Goal: Information Seeking & Learning: Learn about a topic

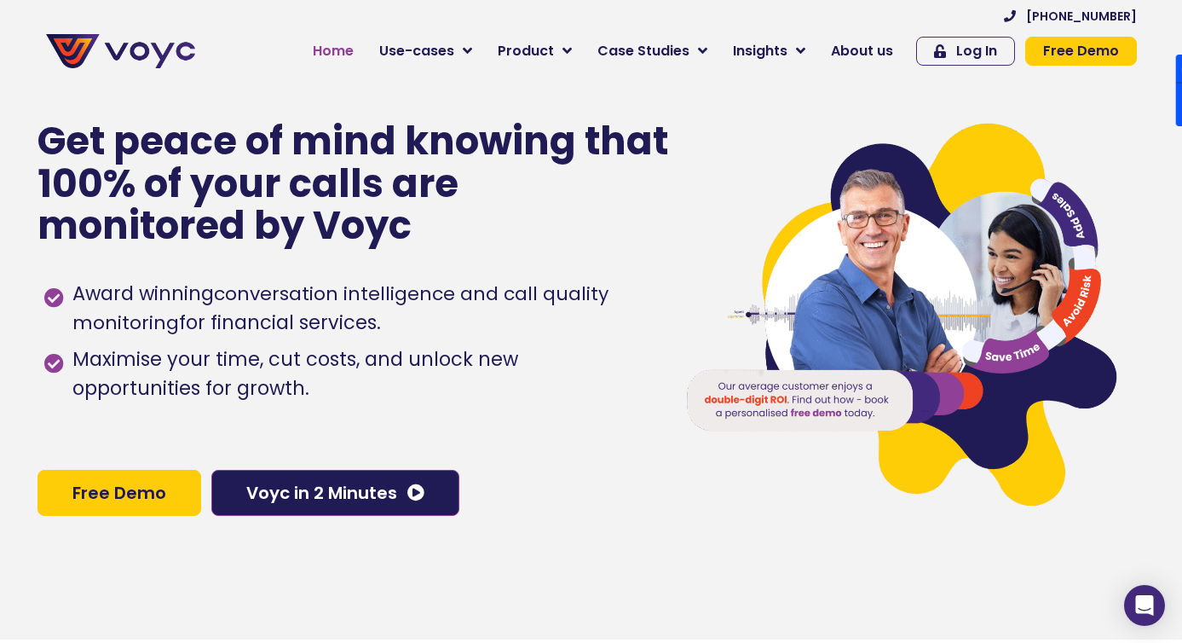
click at [352, 48] on span "Home" at bounding box center [333, 51] width 41 height 20
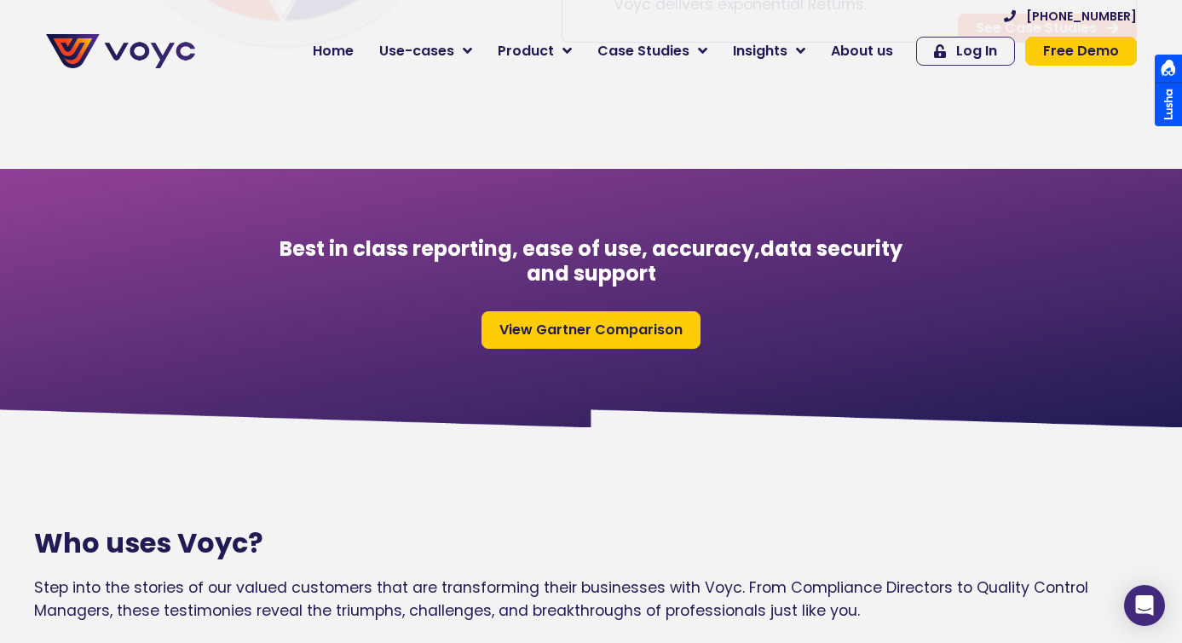
scroll to position [1349, 0]
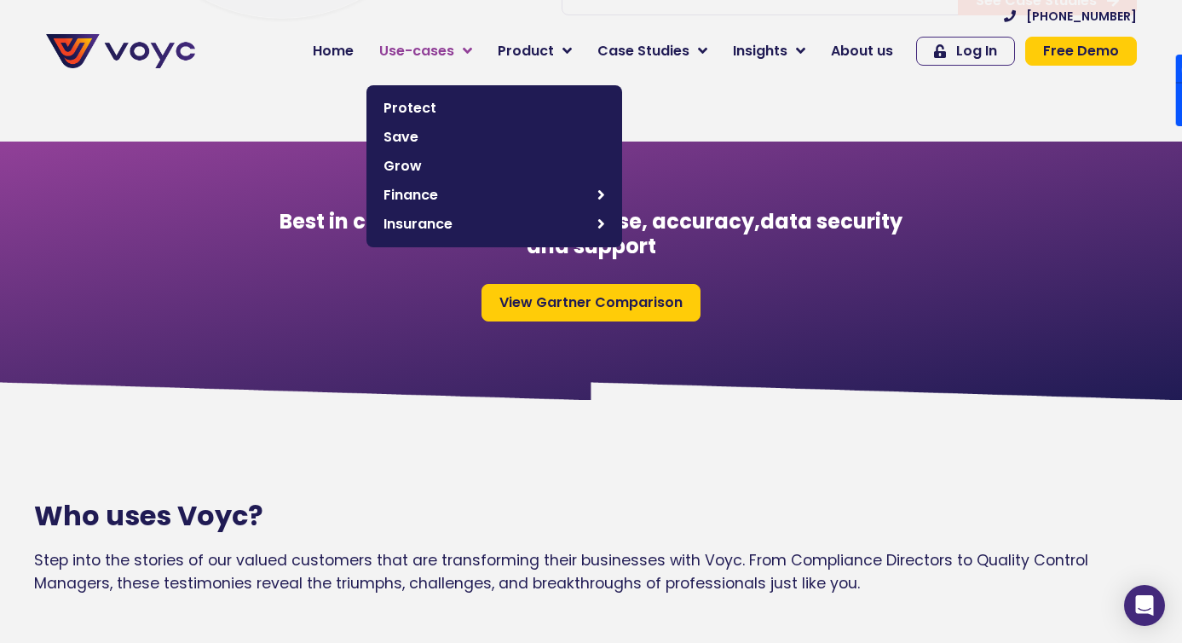
click at [418, 49] on span "Use-cases" at bounding box center [416, 51] width 75 height 20
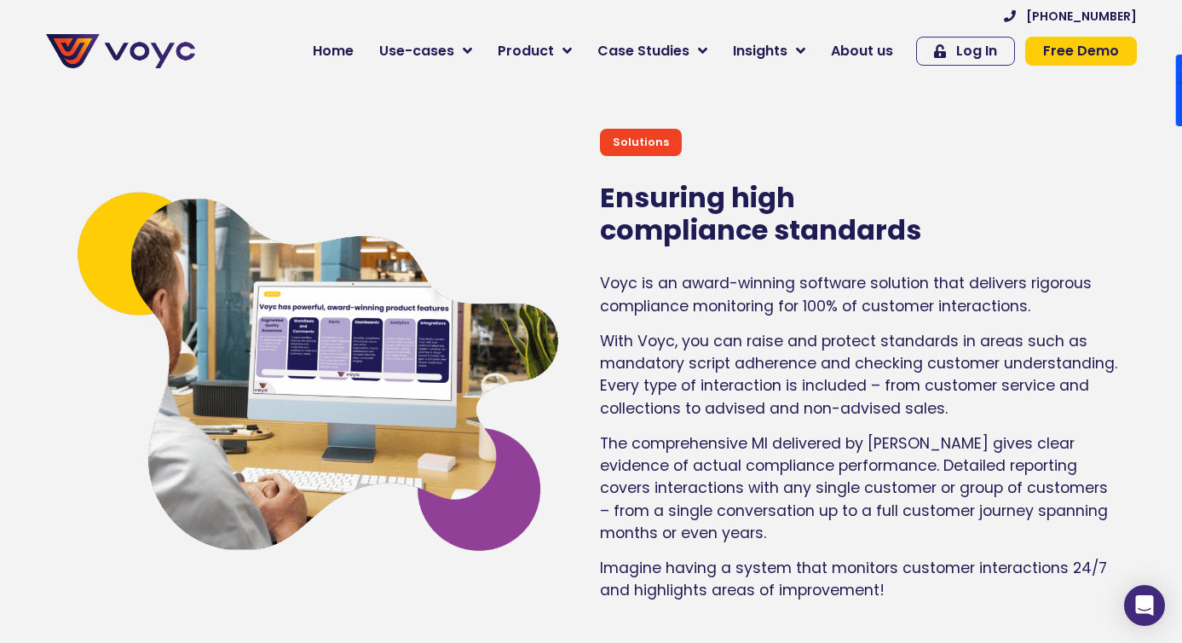
scroll to position [2831, 0]
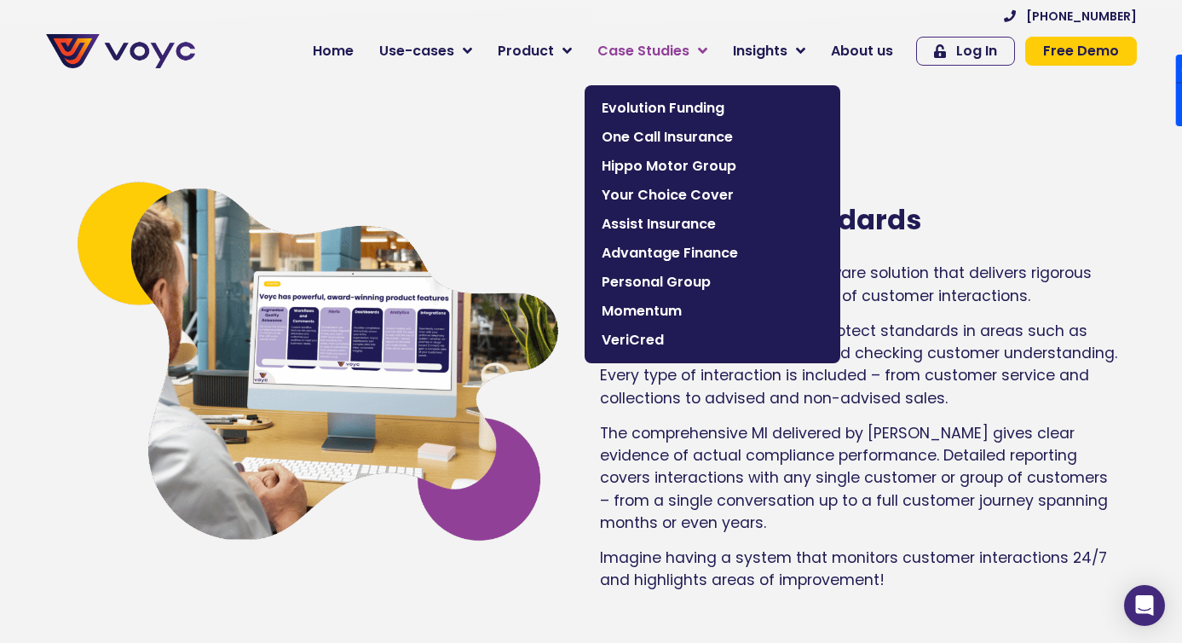
click at [648, 48] on span "Case Studies" at bounding box center [643, 51] width 92 height 20
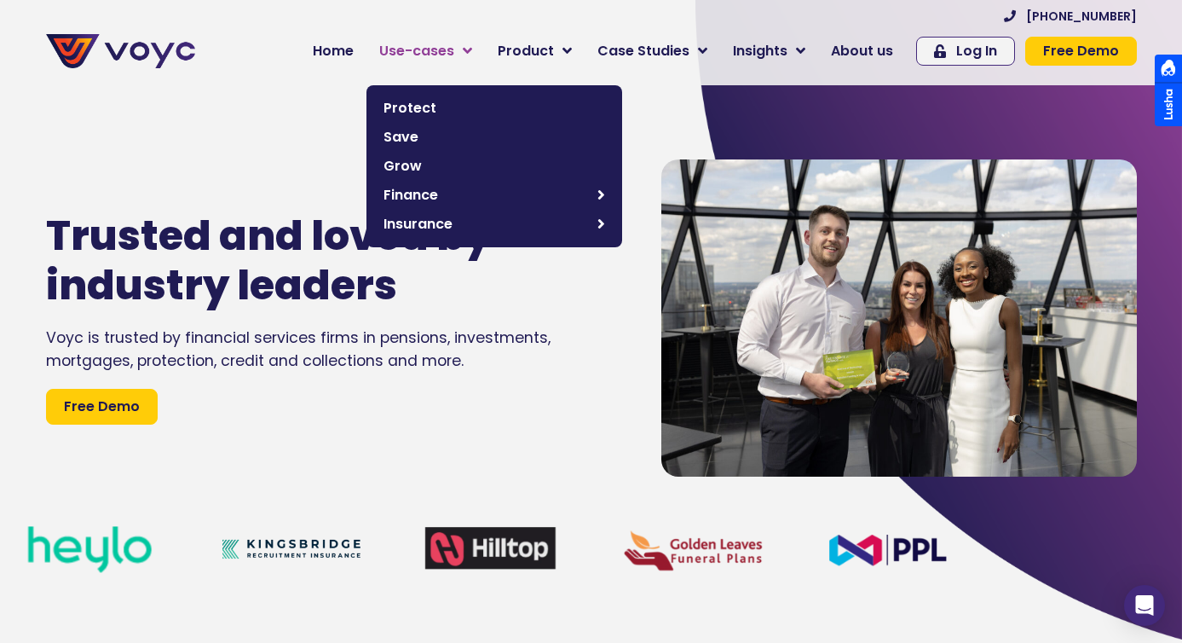
click at [443, 54] on span "Use-cases" at bounding box center [416, 51] width 75 height 20
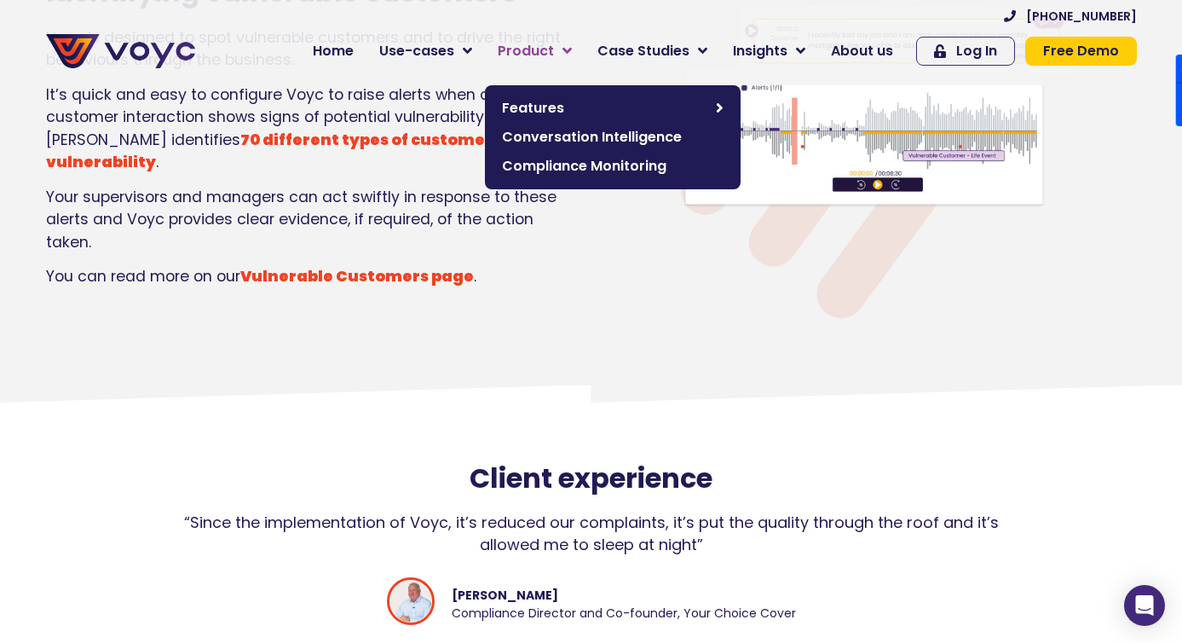
click at [550, 44] on span "Product" at bounding box center [526, 51] width 56 height 20
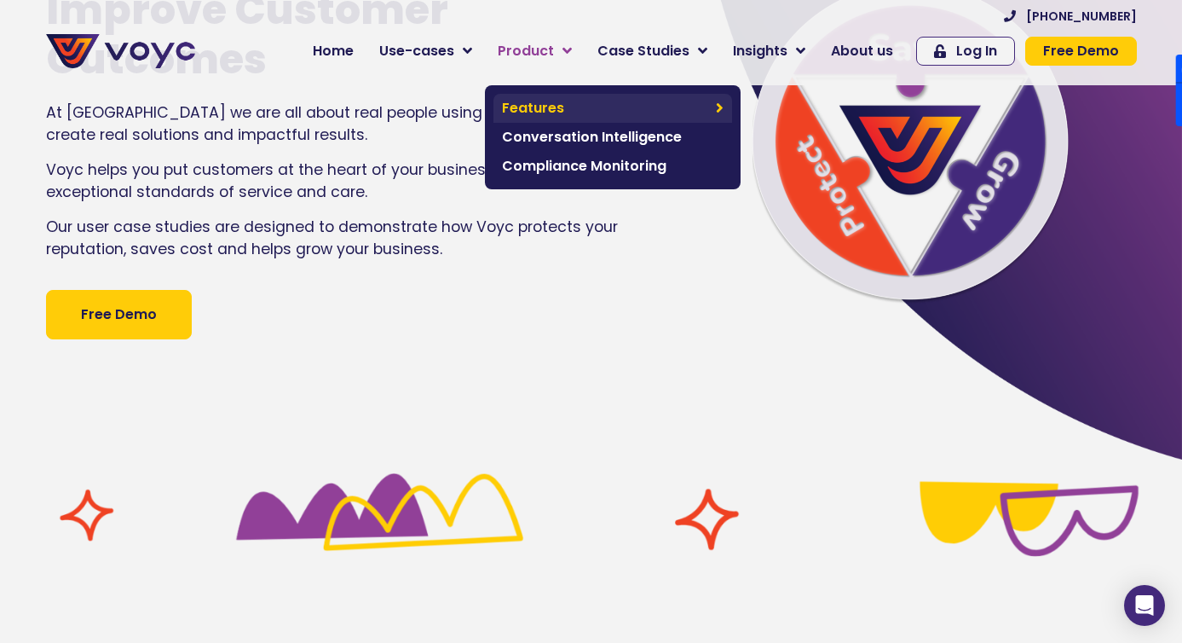
click at [551, 115] on span "Features" at bounding box center [604, 108] width 205 height 20
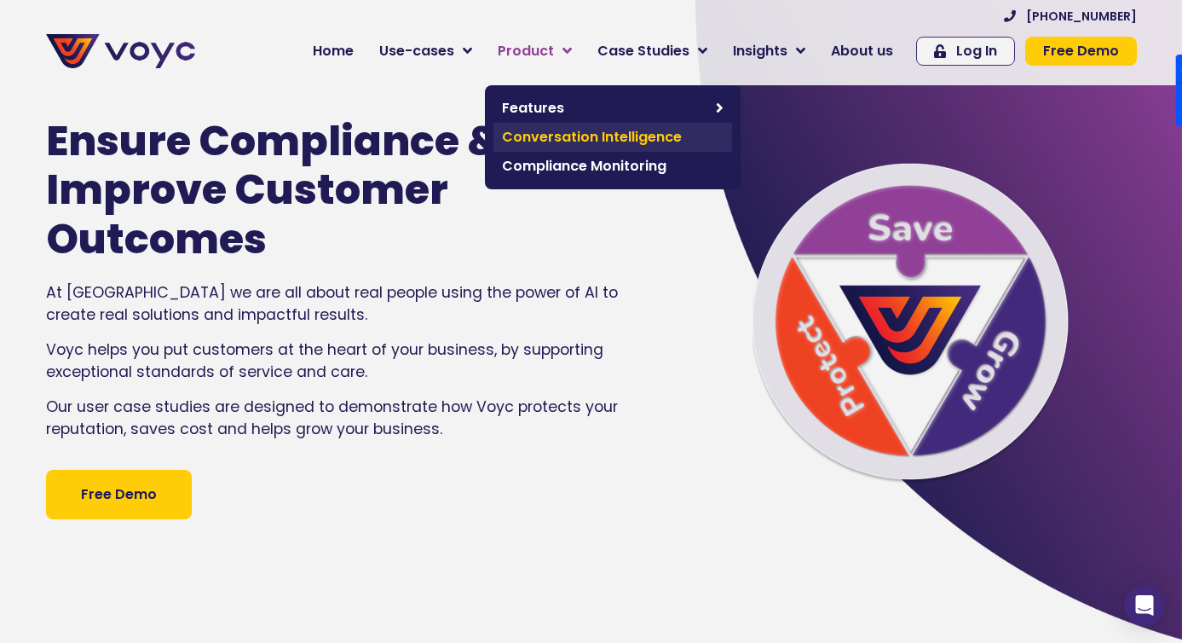
click at [562, 143] on span "Conversation Intelligence" at bounding box center [613, 137] width 222 height 20
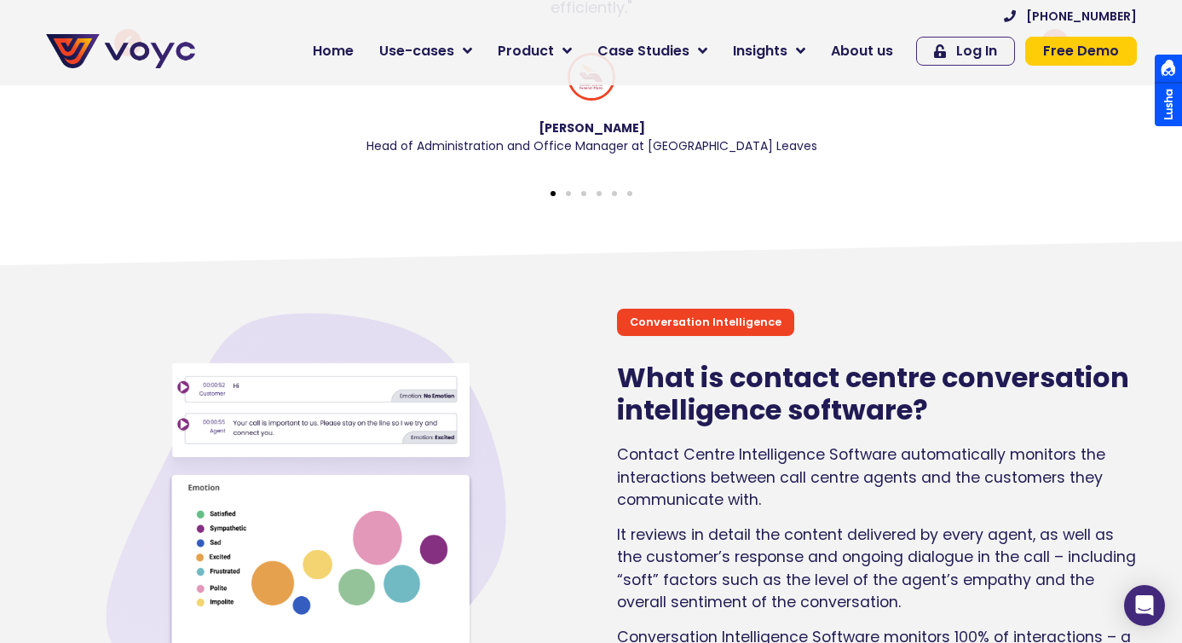
scroll to position [973, 0]
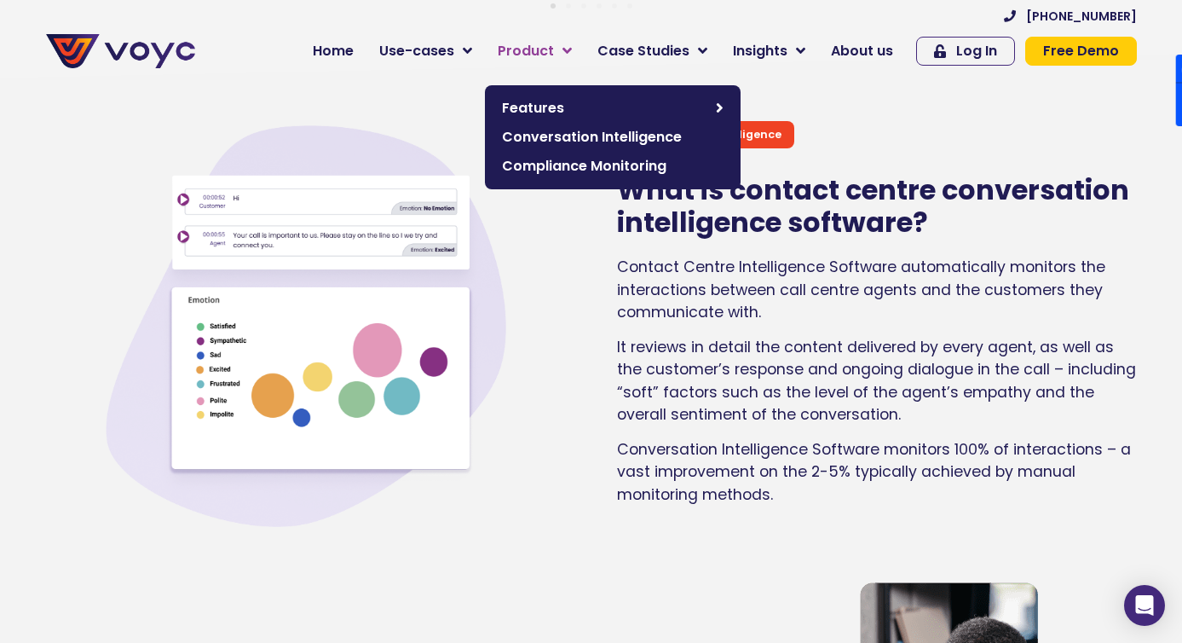
click at [554, 49] on span "Product" at bounding box center [526, 51] width 56 height 20
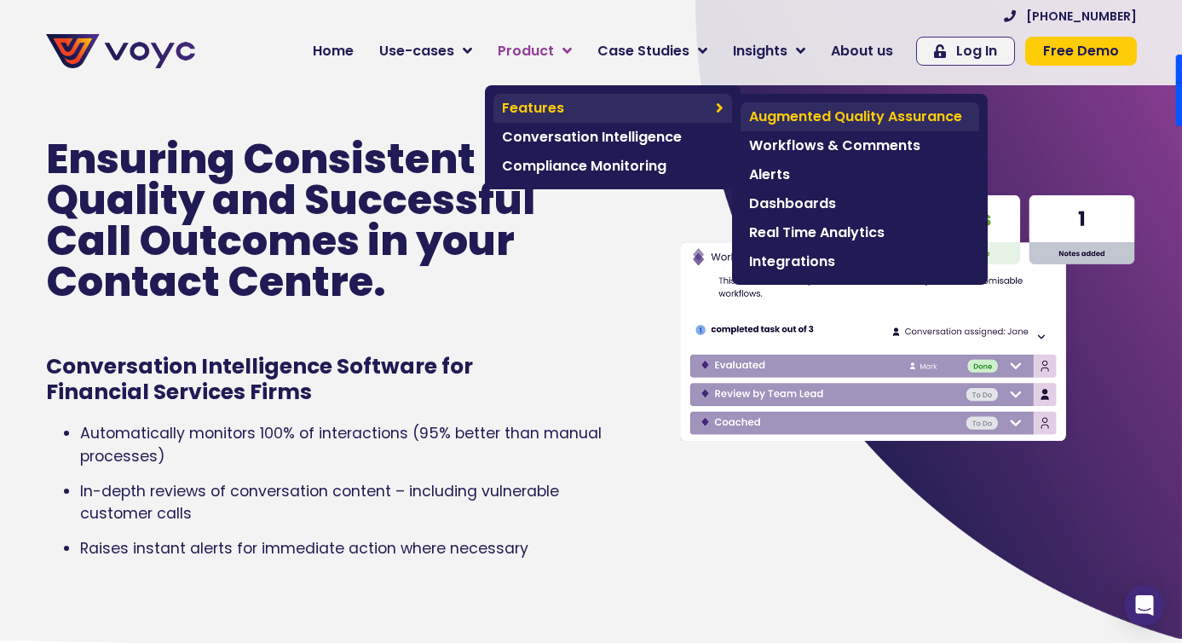
click at [803, 115] on span "Augmented Quality Assurance" at bounding box center [860, 117] width 222 height 20
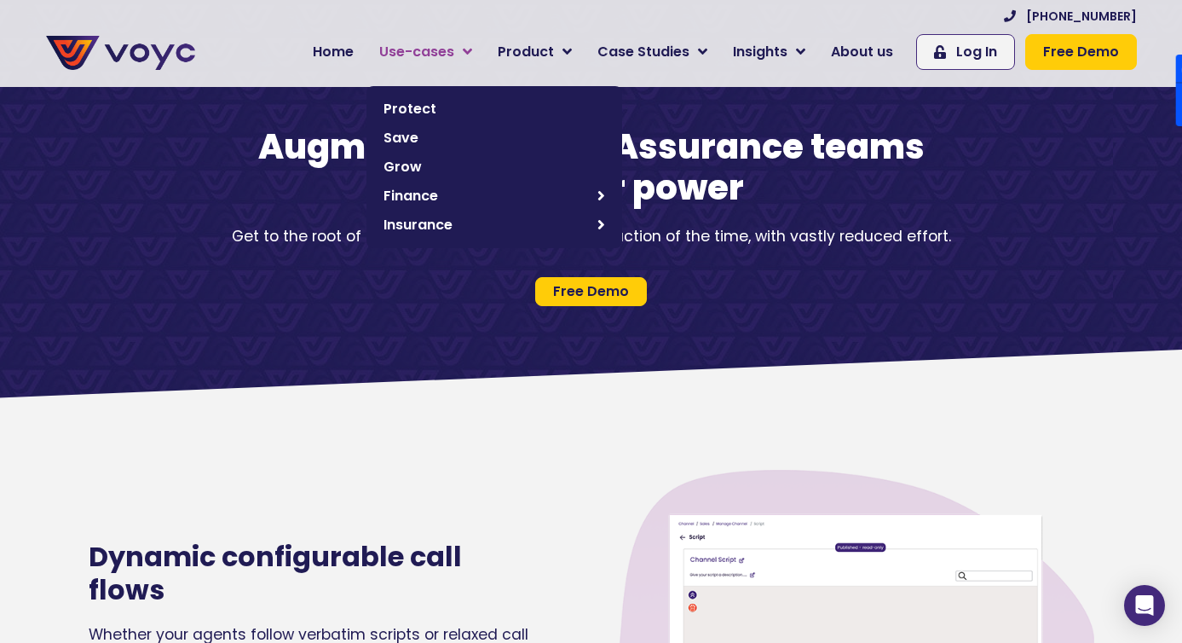
click at [432, 46] on span "Use-cases" at bounding box center [416, 52] width 75 height 20
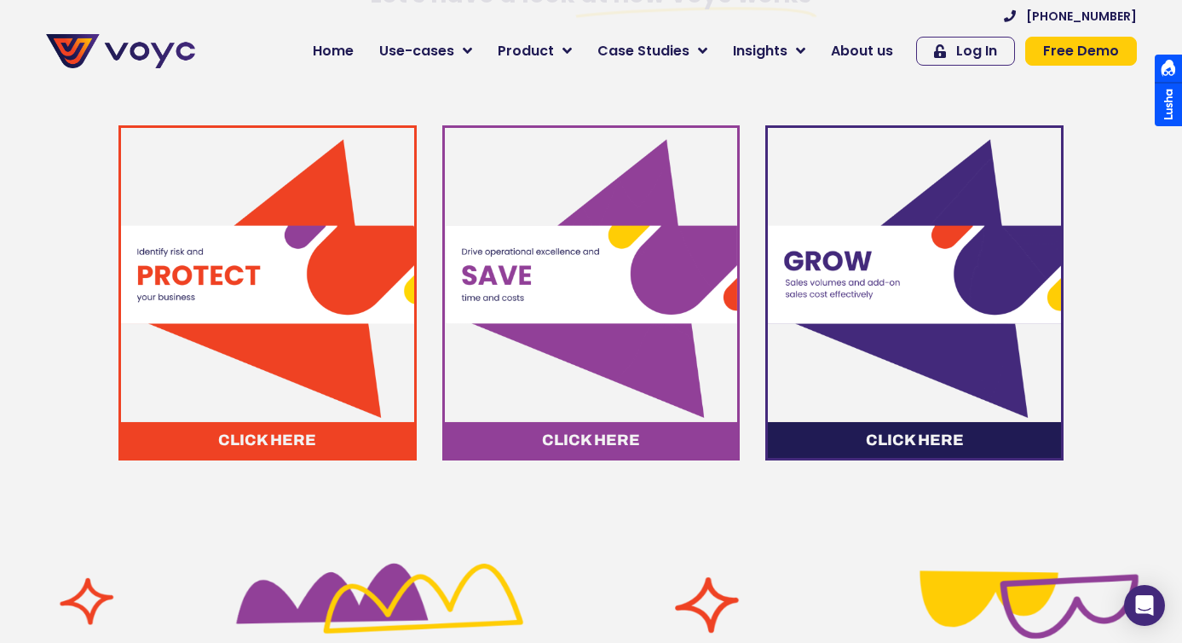
scroll to position [567, 0]
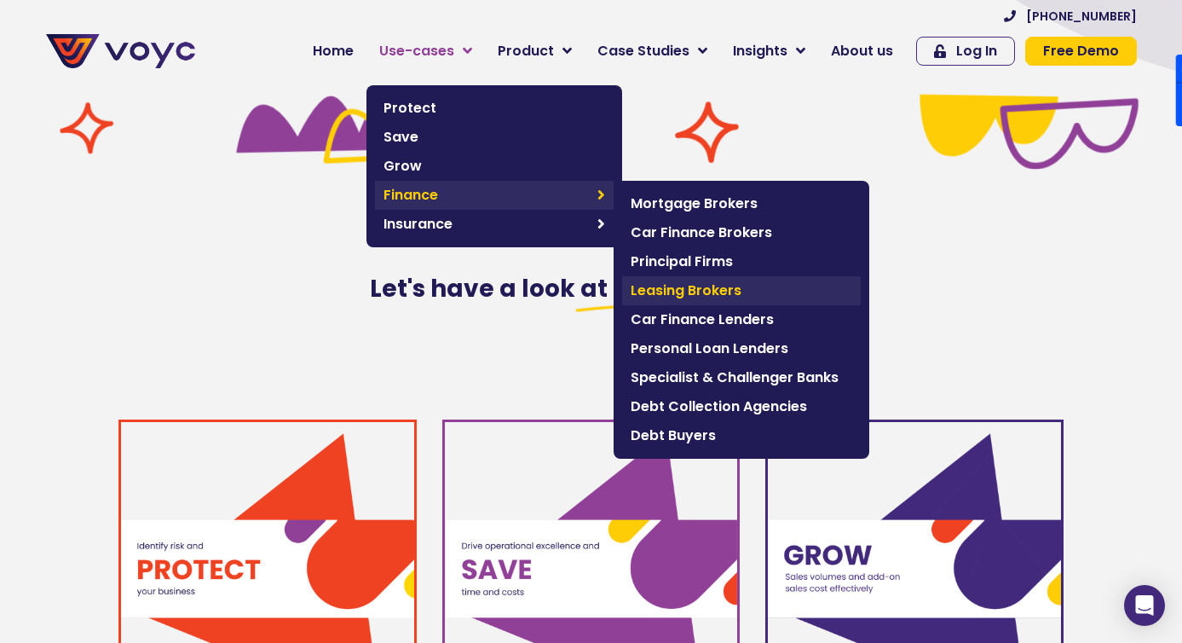
click at [701, 282] on span "Leasing Brokers" at bounding box center [742, 290] width 222 height 20
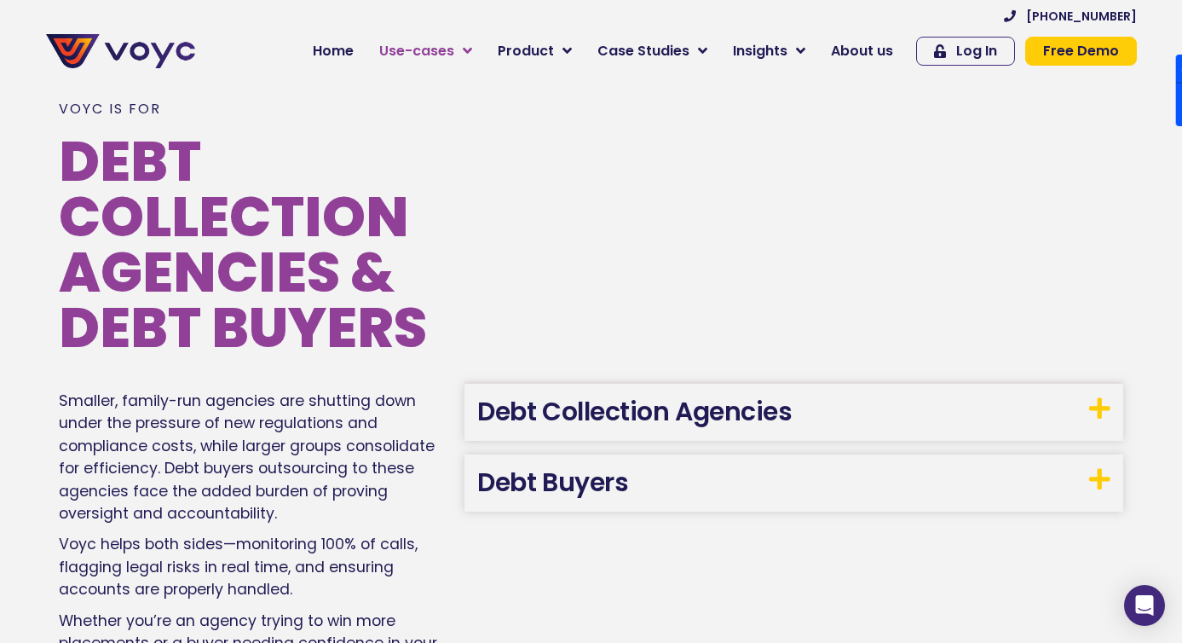
scroll to position [2587, 0]
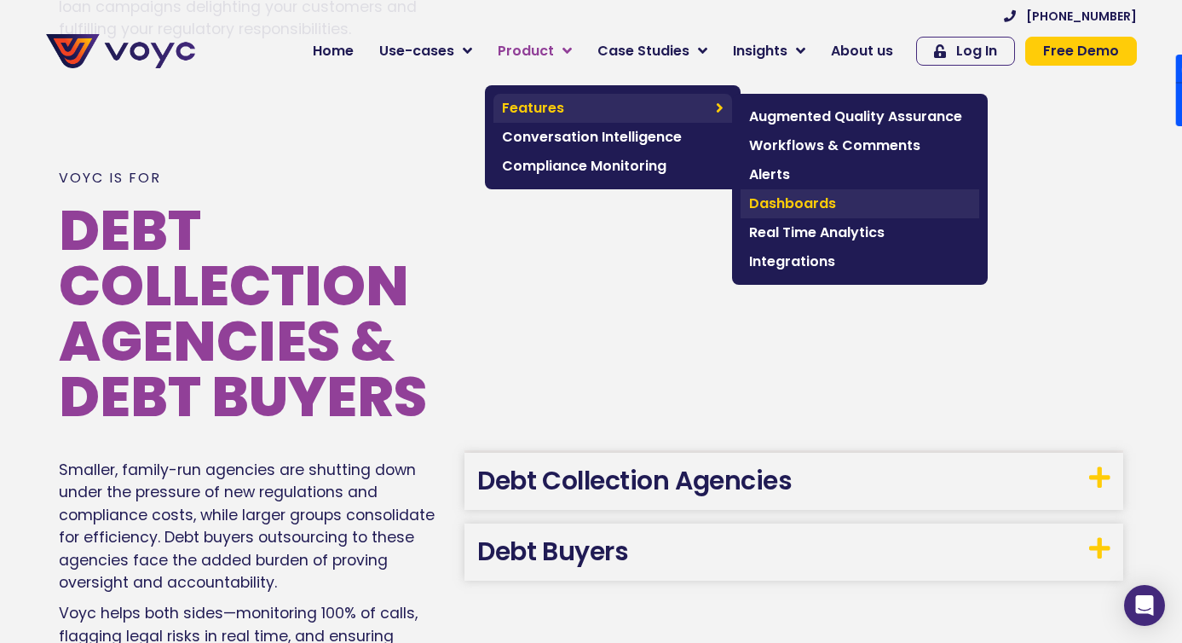
click at [809, 197] on span "Dashboards" at bounding box center [860, 203] width 222 height 20
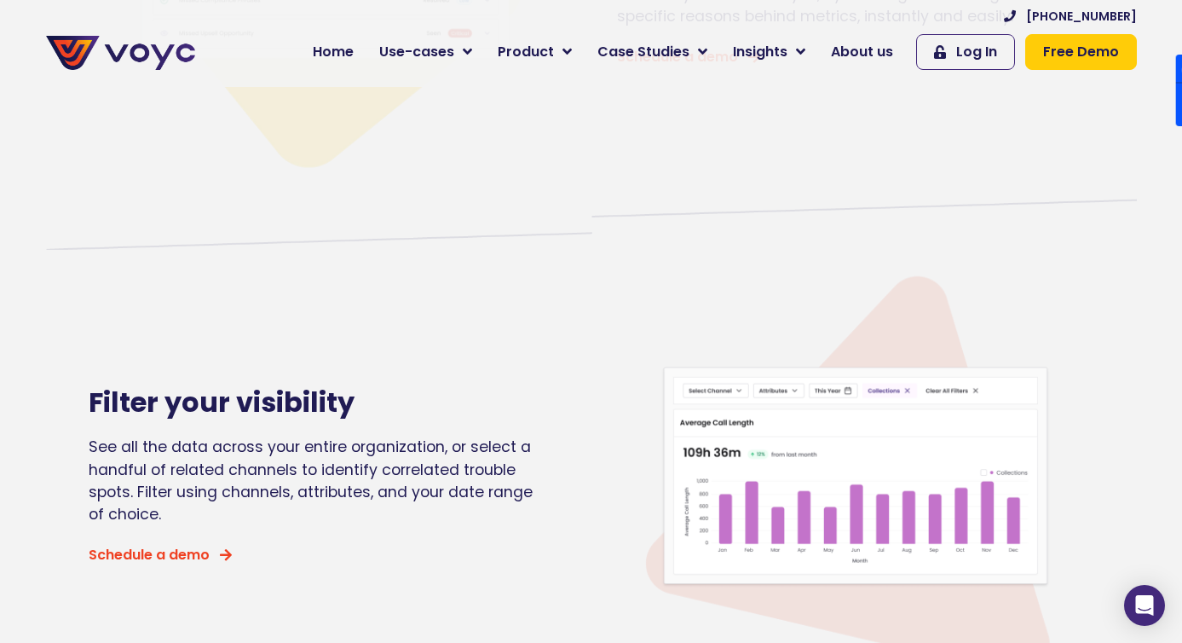
scroll to position [1052, 0]
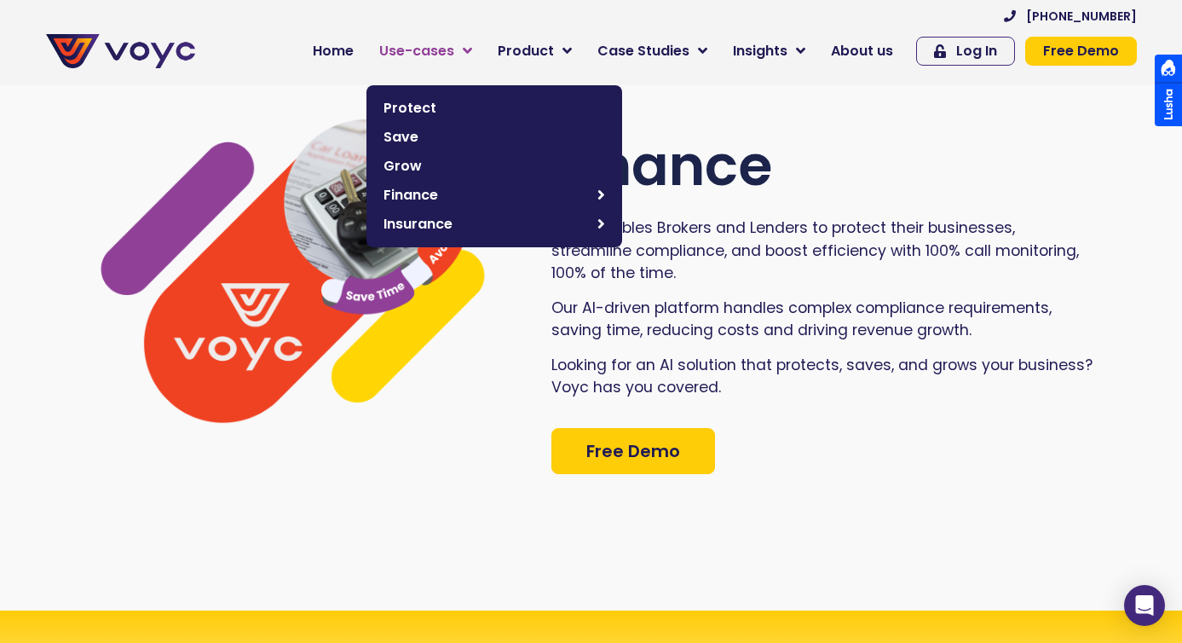
click at [442, 55] on span "Use-cases" at bounding box center [416, 51] width 75 height 20
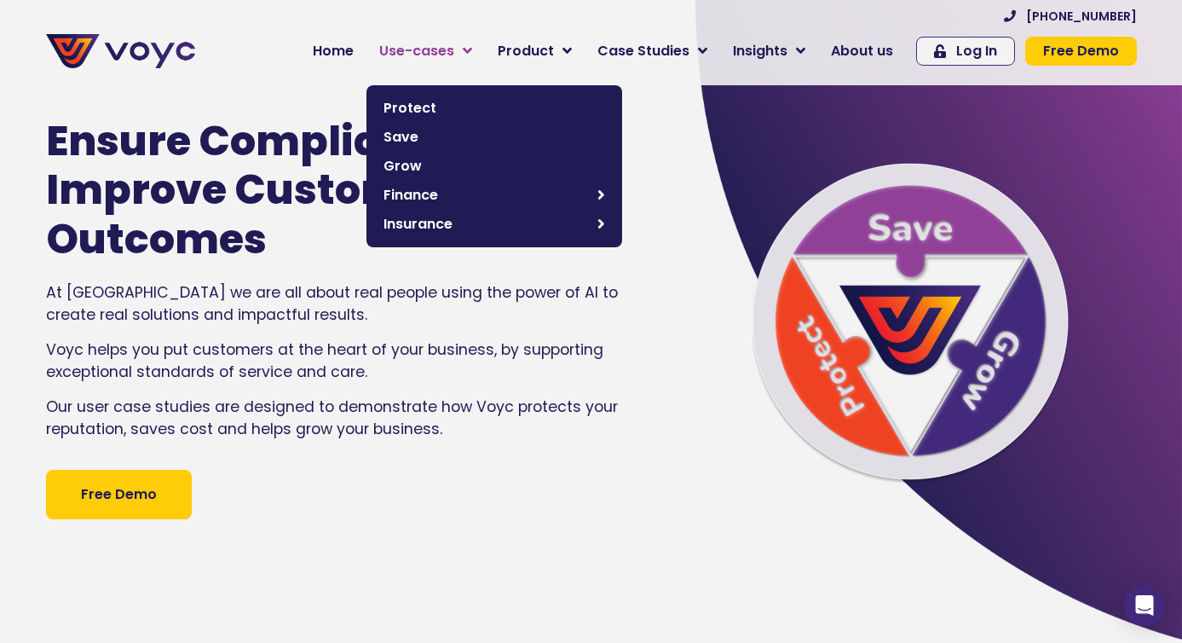
click at [447, 49] on span "Use-cases" at bounding box center [416, 51] width 75 height 20
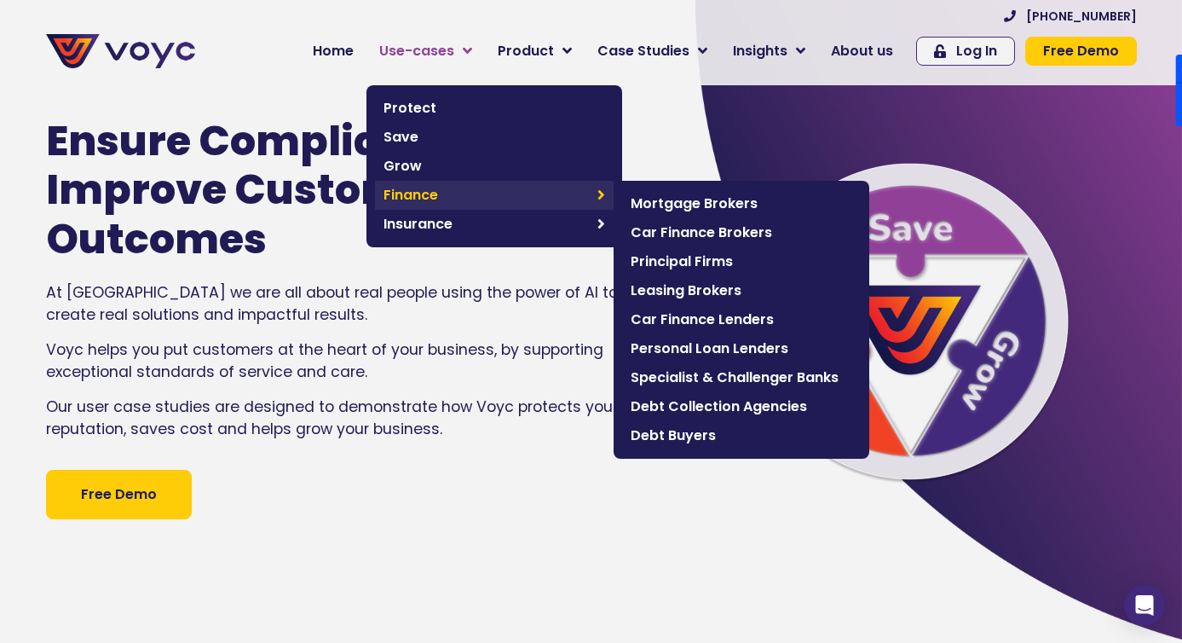
click at [418, 199] on span "Finance" at bounding box center [485, 195] width 205 height 20
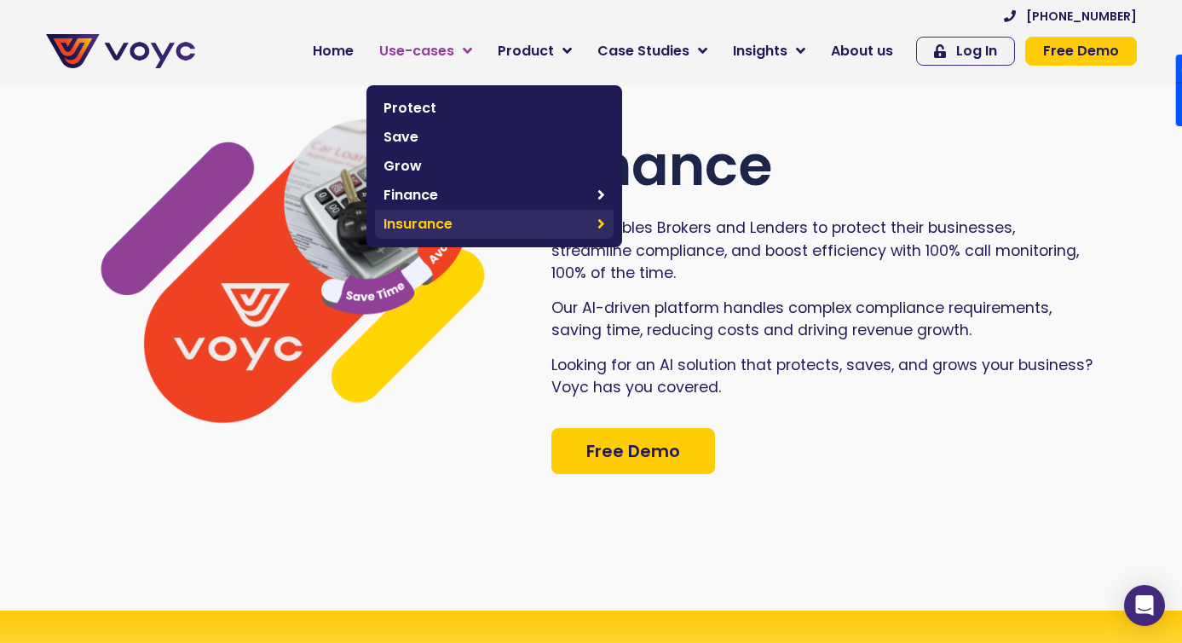
click at [418, 222] on span "Insurance" at bounding box center [485, 224] width 205 height 20
